Goal: Task Accomplishment & Management: Use online tool/utility

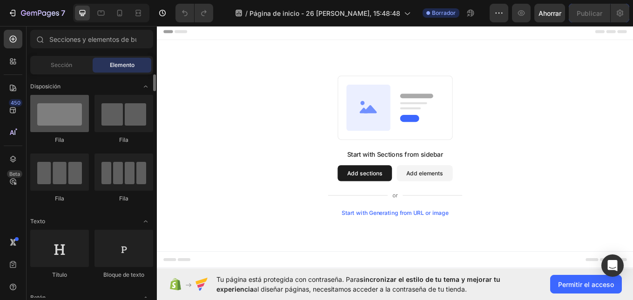
click at [66, 124] on div at bounding box center [59, 113] width 59 height 37
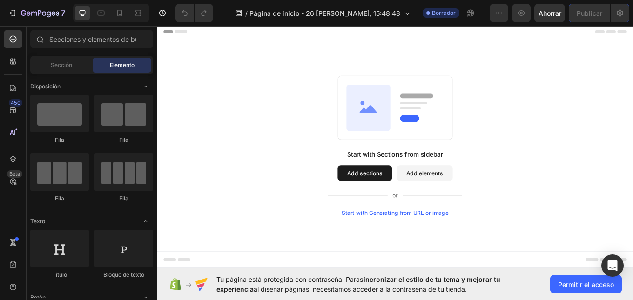
click at [408, 120] on icon at bounding box center [406, 124] width 15 height 10
click at [416, 197] on button "Add sections" at bounding box center [401, 198] width 64 height 19
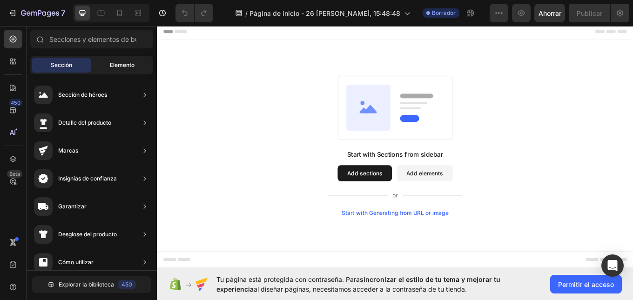
click at [131, 63] on font "Elemento" at bounding box center [122, 64] width 25 height 7
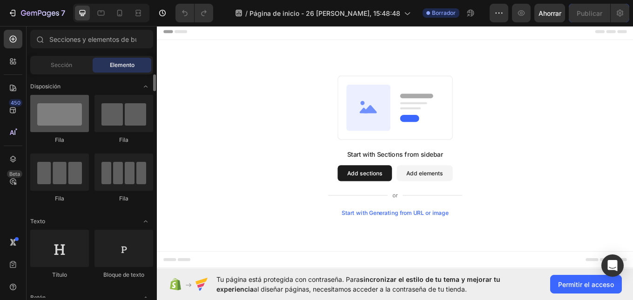
click at [58, 114] on div at bounding box center [59, 113] width 59 height 37
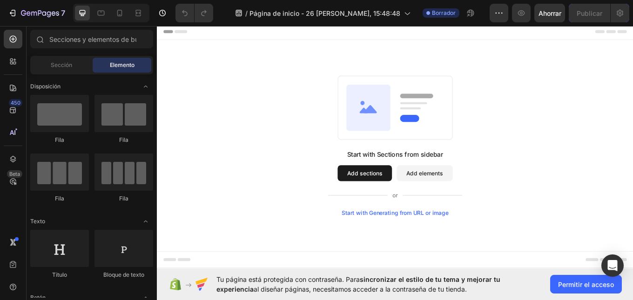
click at [471, 192] on button "Add elements" at bounding box center [471, 198] width 66 height 19
click at [470, 194] on button "Add elements" at bounding box center [471, 198] width 66 height 19
click at [407, 133] on icon at bounding box center [405, 121] width 52 height 54
click at [10, 39] on icon at bounding box center [13, 39] width 7 height 7
click at [15, 61] on icon at bounding box center [14, 60] width 3 height 3
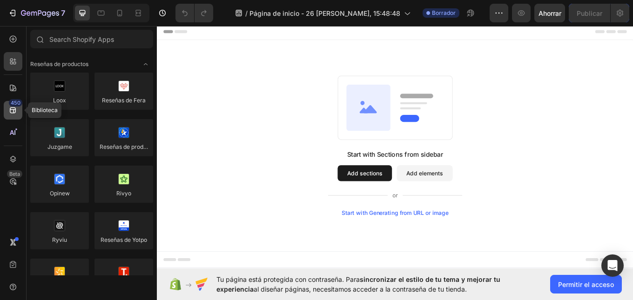
click at [16, 109] on icon at bounding box center [12, 110] width 9 height 9
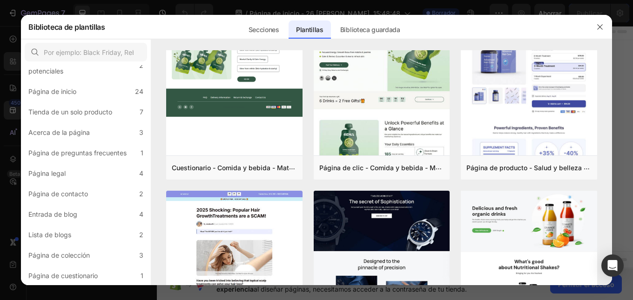
scroll to position [5, 0]
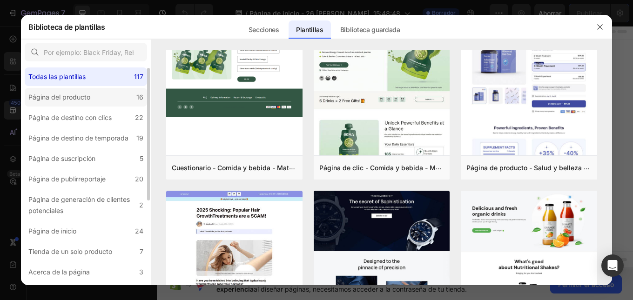
click at [89, 93] on div "Página del producto" at bounding box center [59, 97] width 62 height 11
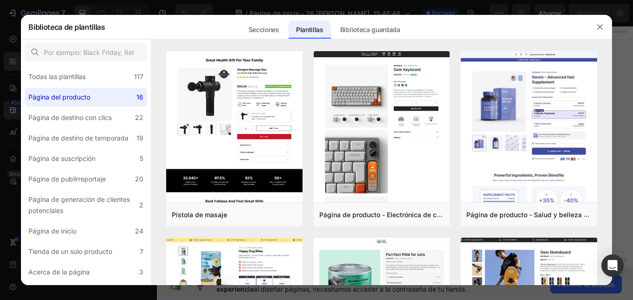
scroll to position [47, 0]
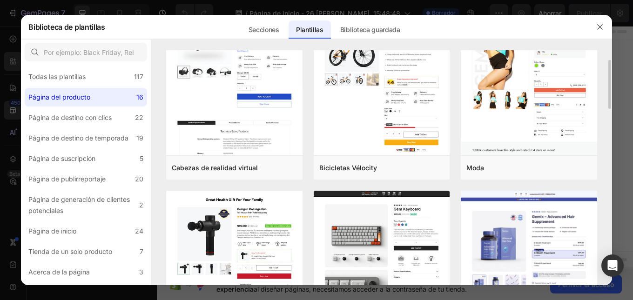
click at [137, 24] on div "Secciones Plantillas Páginas existentes Biblioteca guardada Plantillas Bibliote…" at bounding box center [324, 27] width 438 height 24
click at [345, 28] on font "Biblioteca guardada" at bounding box center [370, 30] width 60 height 8
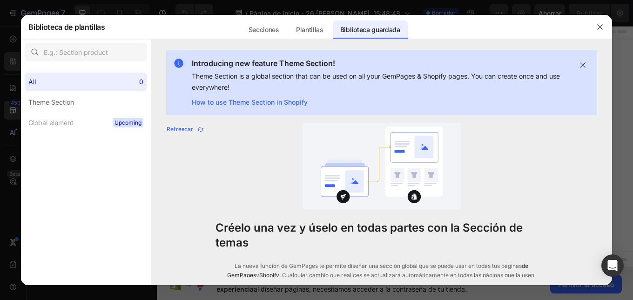
scroll to position [0, 0]
click at [316, 29] on font "Plantillas" at bounding box center [309, 30] width 27 height 8
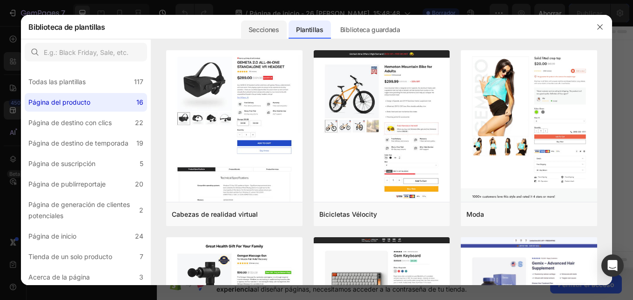
click at [265, 29] on font "Secciones" at bounding box center [264, 30] width 31 height 8
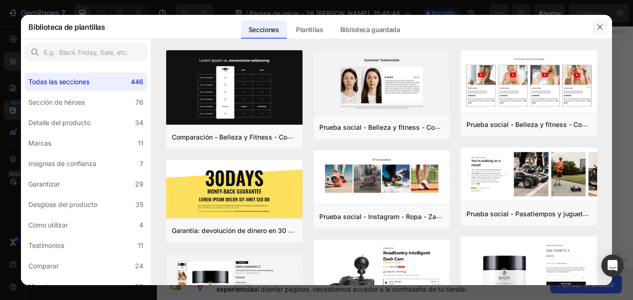
click at [603, 24] on icon "button" at bounding box center [599, 26] width 7 height 7
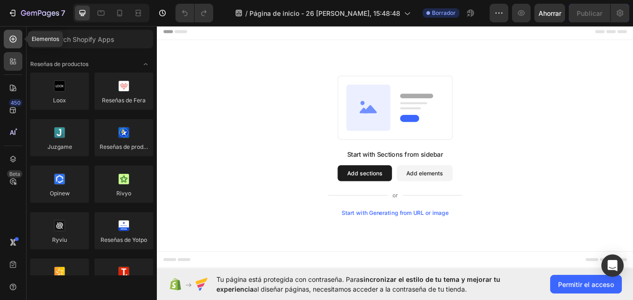
click at [12, 42] on icon at bounding box center [13, 39] width 7 height 7
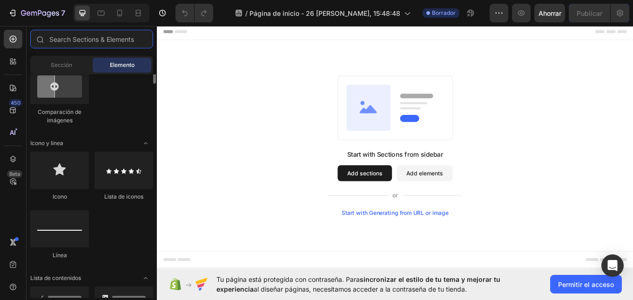
scroll to position [372, 0]
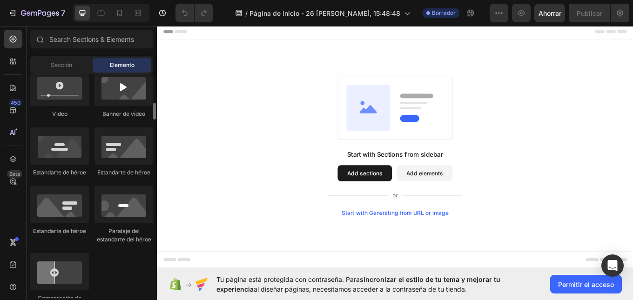
click at [57, 167] on div "Estandarte de héroe" at bounding box center [59, 152] width 59 height 49
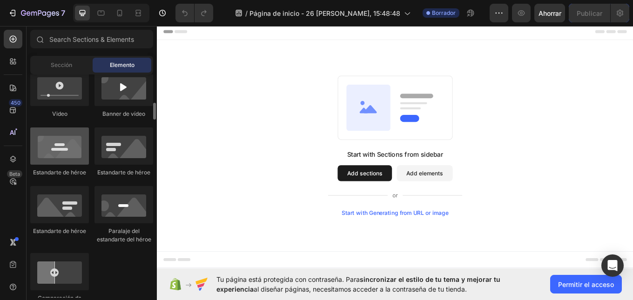
click at [65, 158] on div at bounding box center [59, 146] width 59 height 37
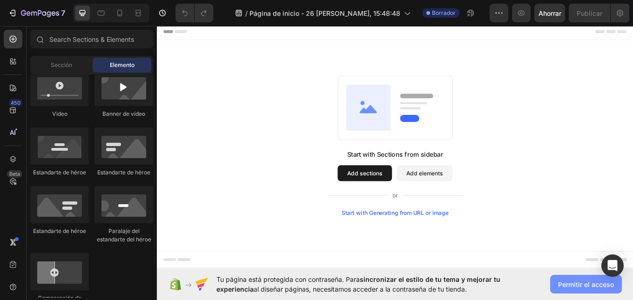
click at [586, 286] on font "Permitir el acceso" at bounding box center [586, 285] width 56 height 8
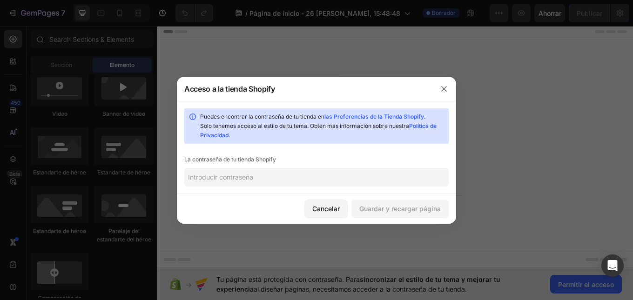
click at [246, 180] on input "text" at bounding box center [316, 177] width 264 height 19
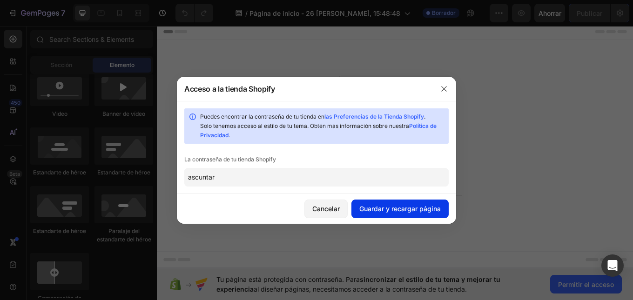
type input "ascuntar"
click at [397, 214] on button "Guardar y recargar página" at bounding box center [399, 209] width 97 height 19
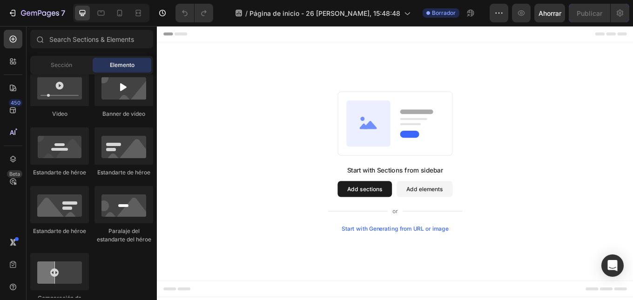
scroll to position [0, 0]
click at [407, 139] on icon at bounding box center [406, 142] width 15 height 10
click at [454, 145] on rect at bounding box center [436, 140] width 134 height 75
click at [404, 141] on icon at bounding box center [406, 142] width 15 height 10
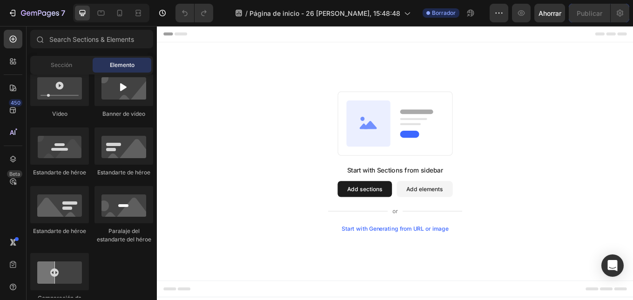
click at [404, 141] on icon at bounding box center [406, 142] width 15 height 10
click at [405, 141] on icon at bounding box center [406, 142] width 15 height 10
click at [410, 137] on icon at bounding box center [405, 140] width 52 height 54
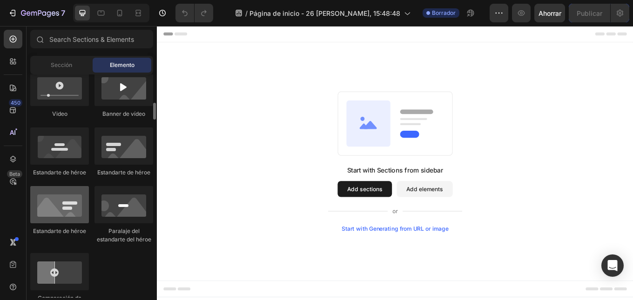
click at [66, 212] on div at bounding box center [59, 204] width 59 height 37
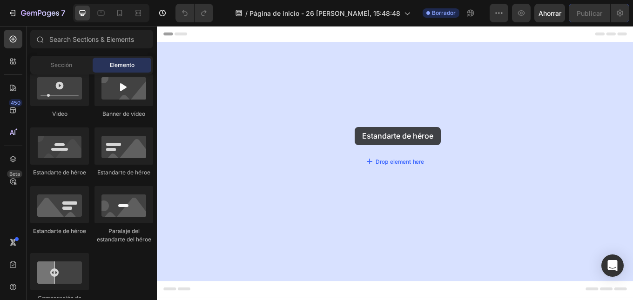
drag, startPoint x: 222, startPoint y: 238, endPoint x: 388, endPoint y: 142, distance: 191.4
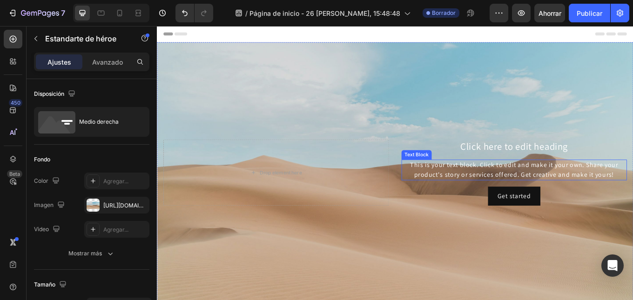
click at [517, 192] on div "This is your text block. Click to edit and make it your own. Share your product…" at bounding box center [576, 195] width 264 height 24
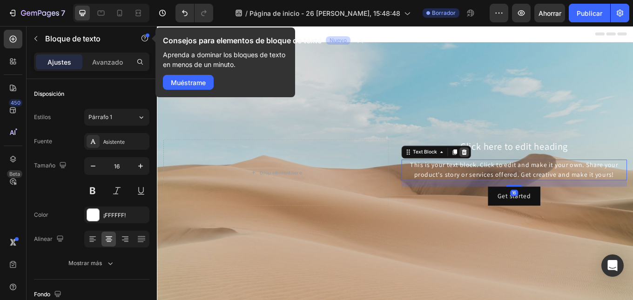
click at [514, 174] on icon at bounding box center [517, 174] width 6 height 7
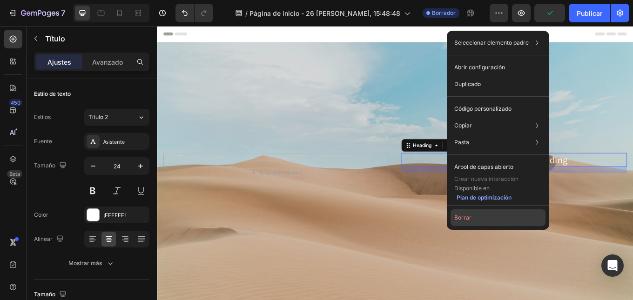
drag, startPoint x: 359, startPoint y: 221, endPoint x: 462, endPoint y: 215, distance: 103.5
click at [462, 215] on font "Borrar" at bounding box center [462, 217] width 17 height 7
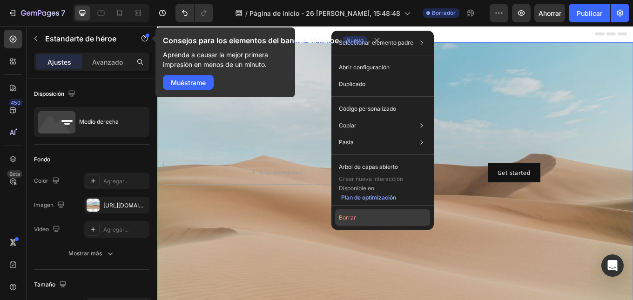
click at [356, 216] on button "Borrar" at bounding box center [382, 217] width 95 height 17
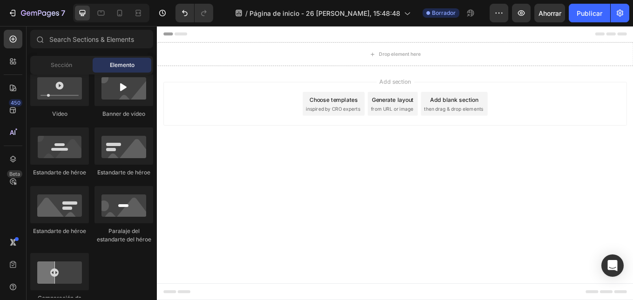
click at [473, 116] on div "Add blank section then drag & drop elements" at bounding box center [505, 117] width 78 height 28
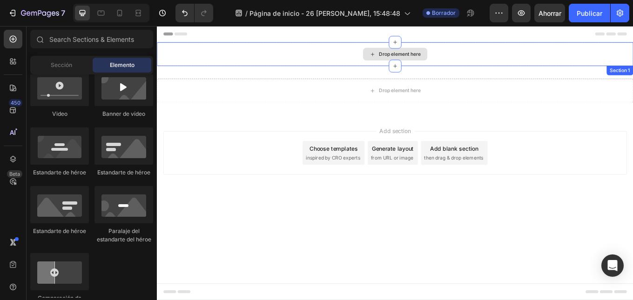
click at [378, 58] on div "Drop element here" at bounding box center [436, 59] width 558 height 28
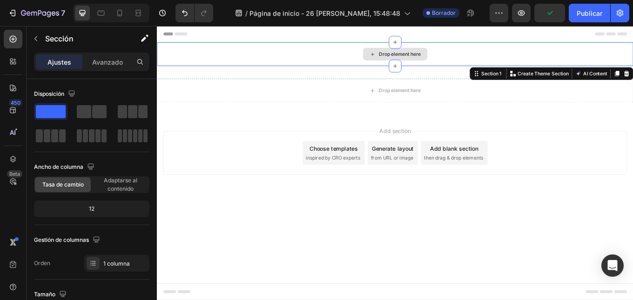
click at [419, 58] on div "Drop element here" at bounding box center [441, 58] width 49 height 7
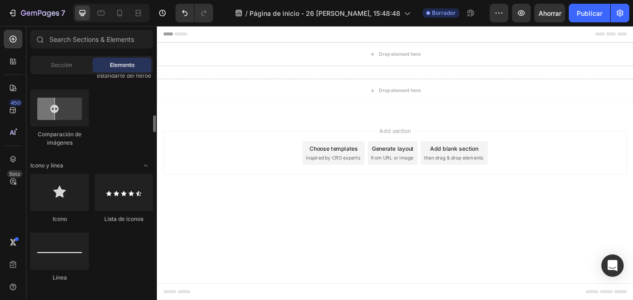
scroll to position [303, 0]
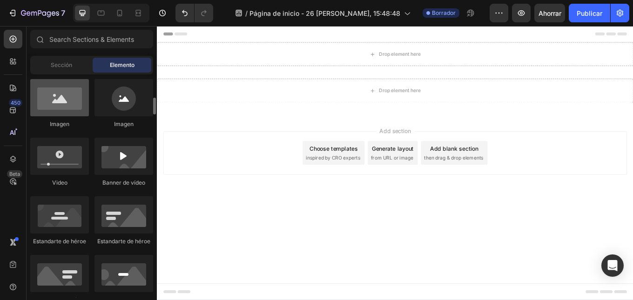
click at [55, 99] on div at bounding box center [59, 97] width 59 height 37
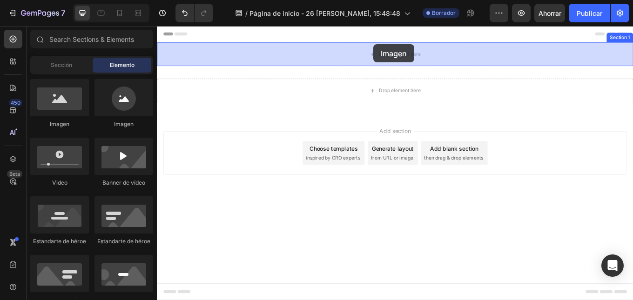
drag, startPoint x: 212, startPoint y: 125, endPoint x: 411, endPoint y: 47, distance: 213.6
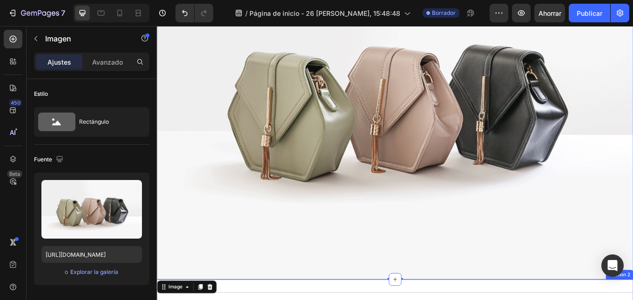
scroll to position [140, 0]
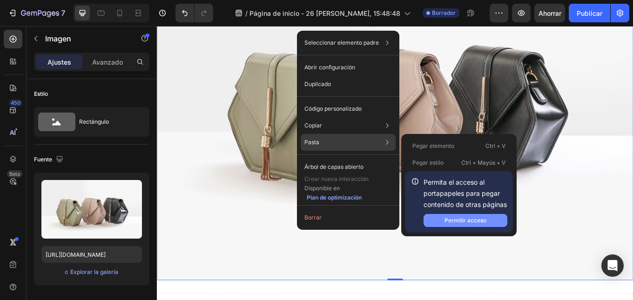
click at [459, 220] on font "Permitir acceso" at bounding box center [465, 220] width 42 height 7
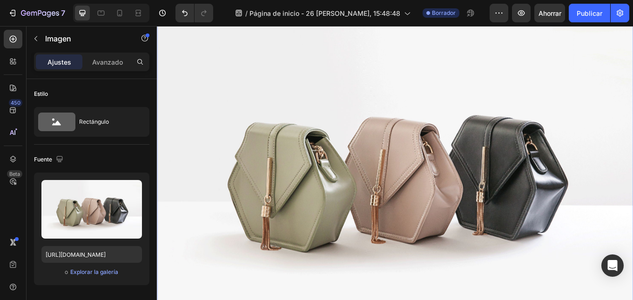
scroll to position [0, 0]
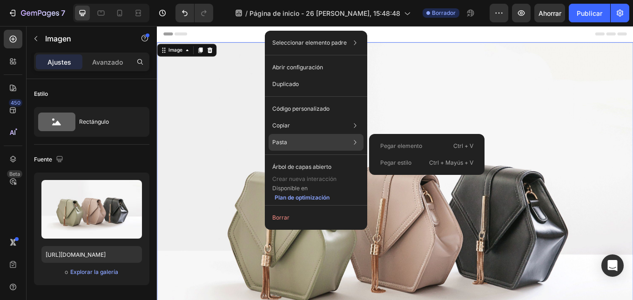
click at [398, 155] on div "Pegar elemento Ctrl + V" at bounding box center [427, 163] width 108 height 17
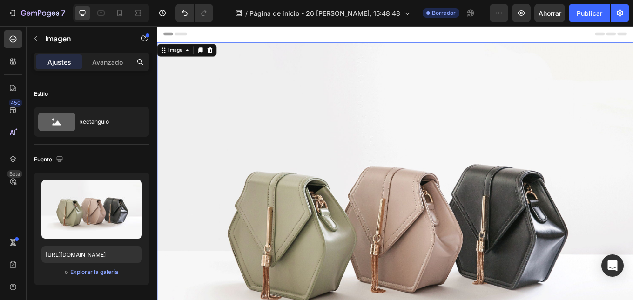
click at [484, 229] on img at bounding box center [436, 254] width 558 height 419
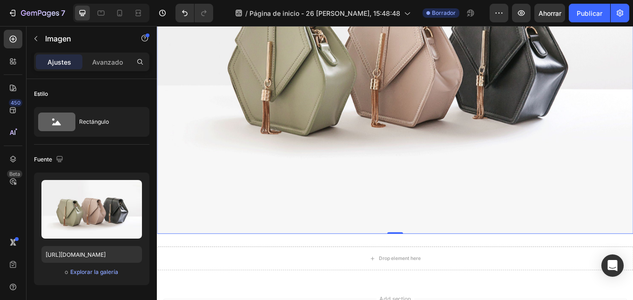
scroll to position [93, 0]
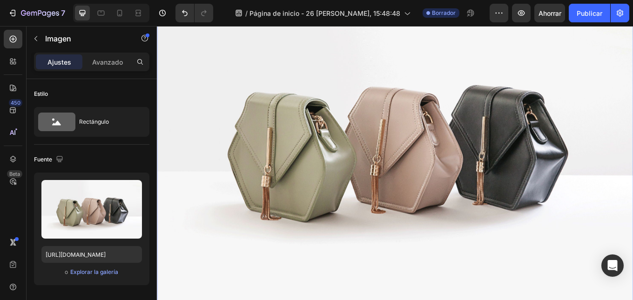
drag, startPoint x: 404, startPoint y: 285, endPoint x: 396, endPoint y: 273, distance: 14.7
click at [403, 285] on img at bounding box center [436, 161] width 558 height 419
click at [329, 283] on img at bounding box center [436, 161] width 558 height 419
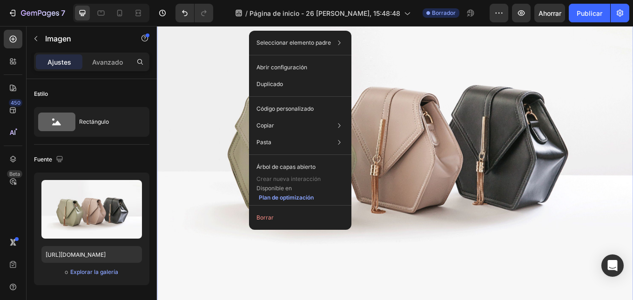
click at [357, 276] on img at bounding box center [436, 161] width 558 height 419
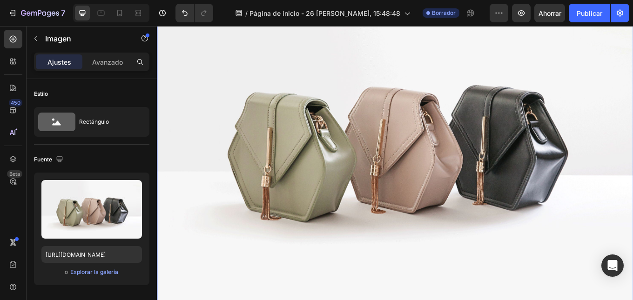
scroll to position [0, 0]
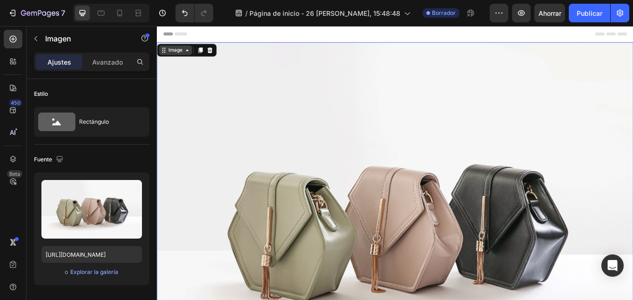
click at [168, 59] on div "Image" at bounding box center [178, 54] width 39 height 11
click at [209, 56] on icon at bounding box center [207, 54] width 5 height 7
click at [282, 186] on img at bounding box center [436, 254] width 558 height 419
click at [108, 273] on font "Explorar la galería" at bounding box center [94, 272] width 48 height 7
